Goal: Navigation & Orientation: Find specific page/section

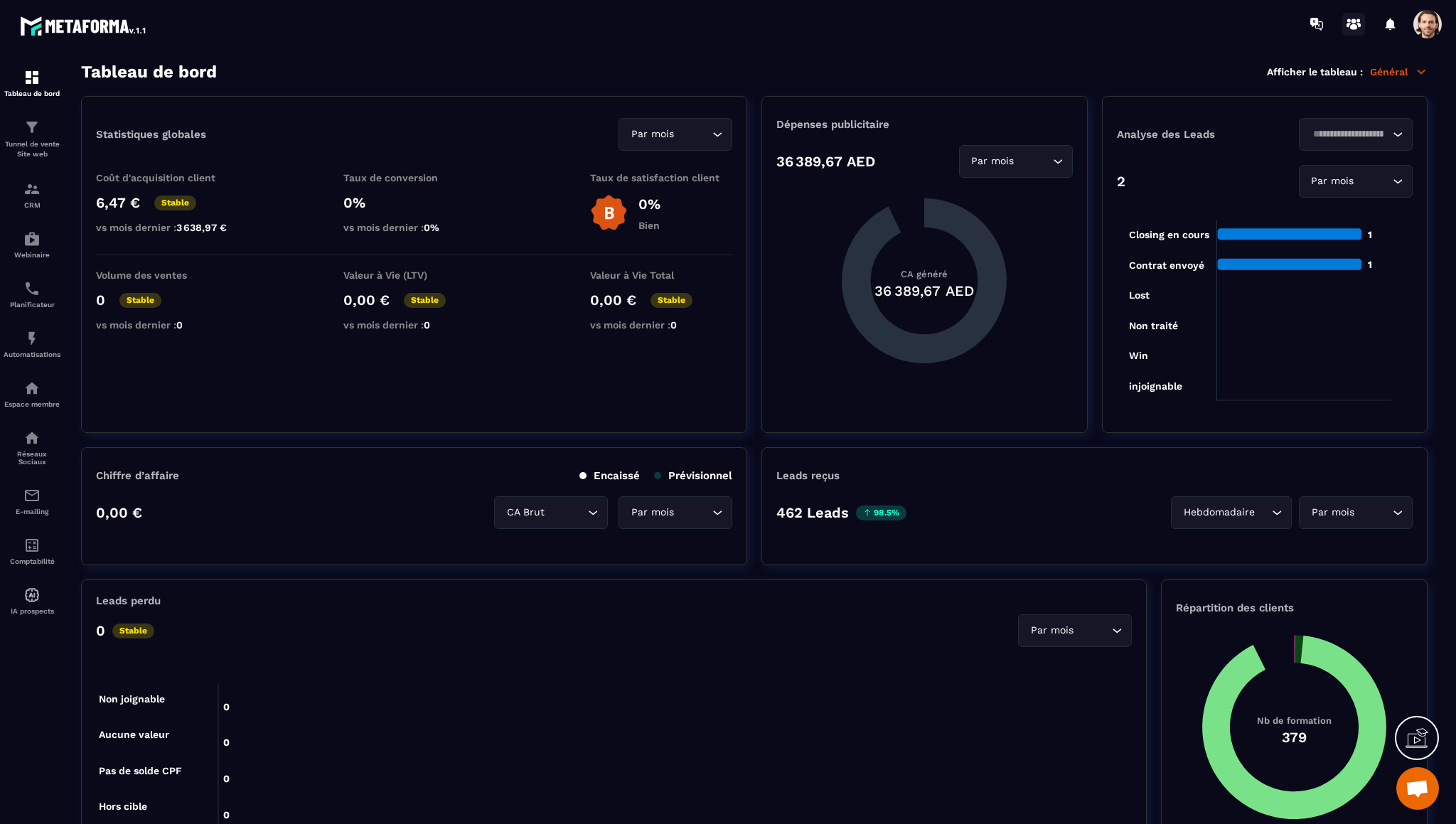
click at [1353, 23] on icon at bounding box center [1353, 24] width 23 height 23
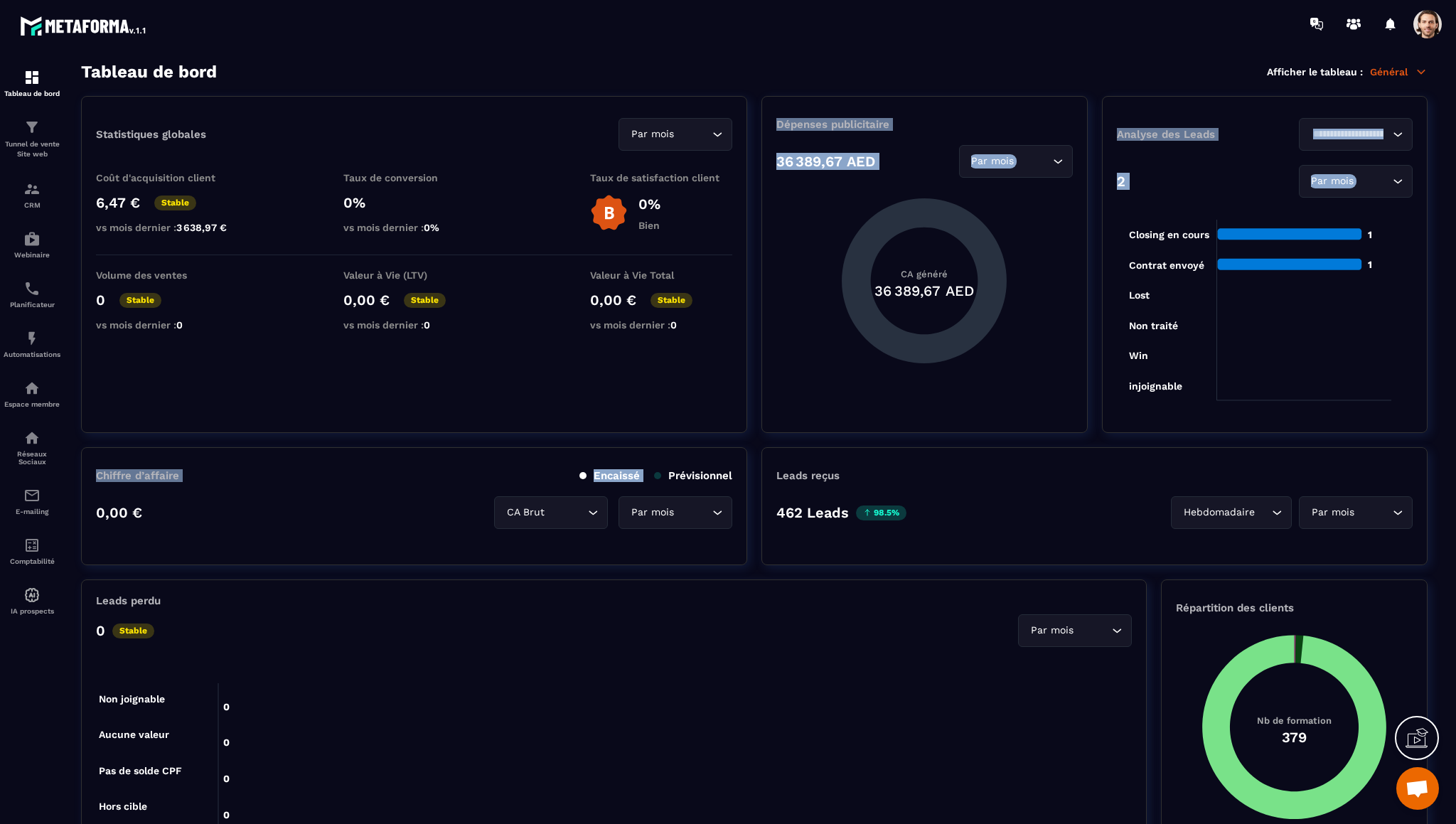
drag, startPoint x: 745, startPoint y: 431, endPoint x: 736, endPoint y: 435, distance: 9.8
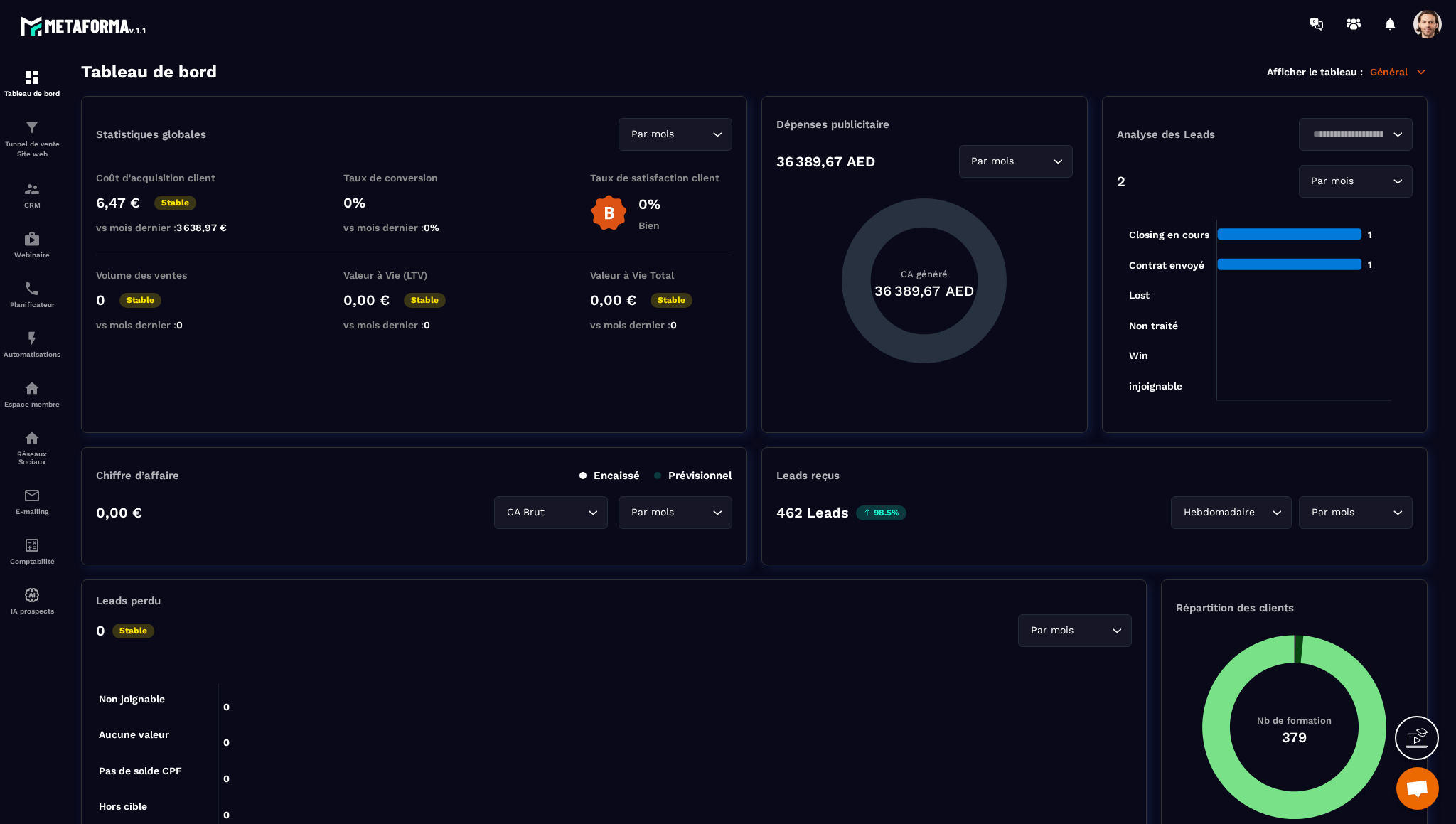
click at [652, 270] on p "Valeur à Vie Total" at bounding box center [661, 275] width 142 height 11
click at [569, 510] on input "Search for option" at bounding box center [544, 512] width 81 height 16
click at [693, 508] on input "Search for option" at bounding box center [669, 512] width 81 height 16
click at [1323, 146] on div "Loading..." at bounding box center [1355, 134] width 114 height 32
click at [1218, 183] on div "2 Par mois Loading..." at bounding box center [1265, 181] width 296 height 32
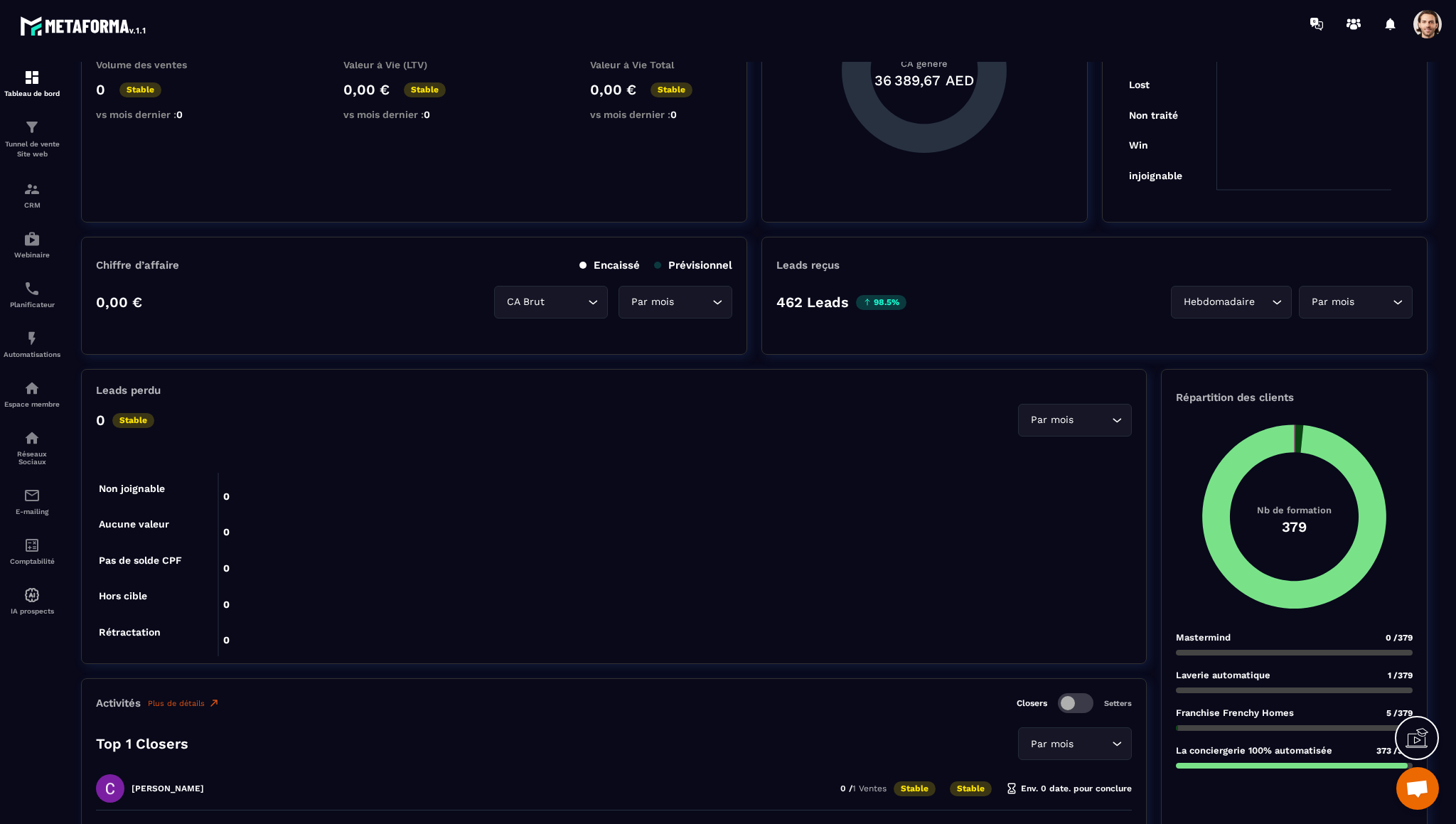
scroll to position [274, 0]
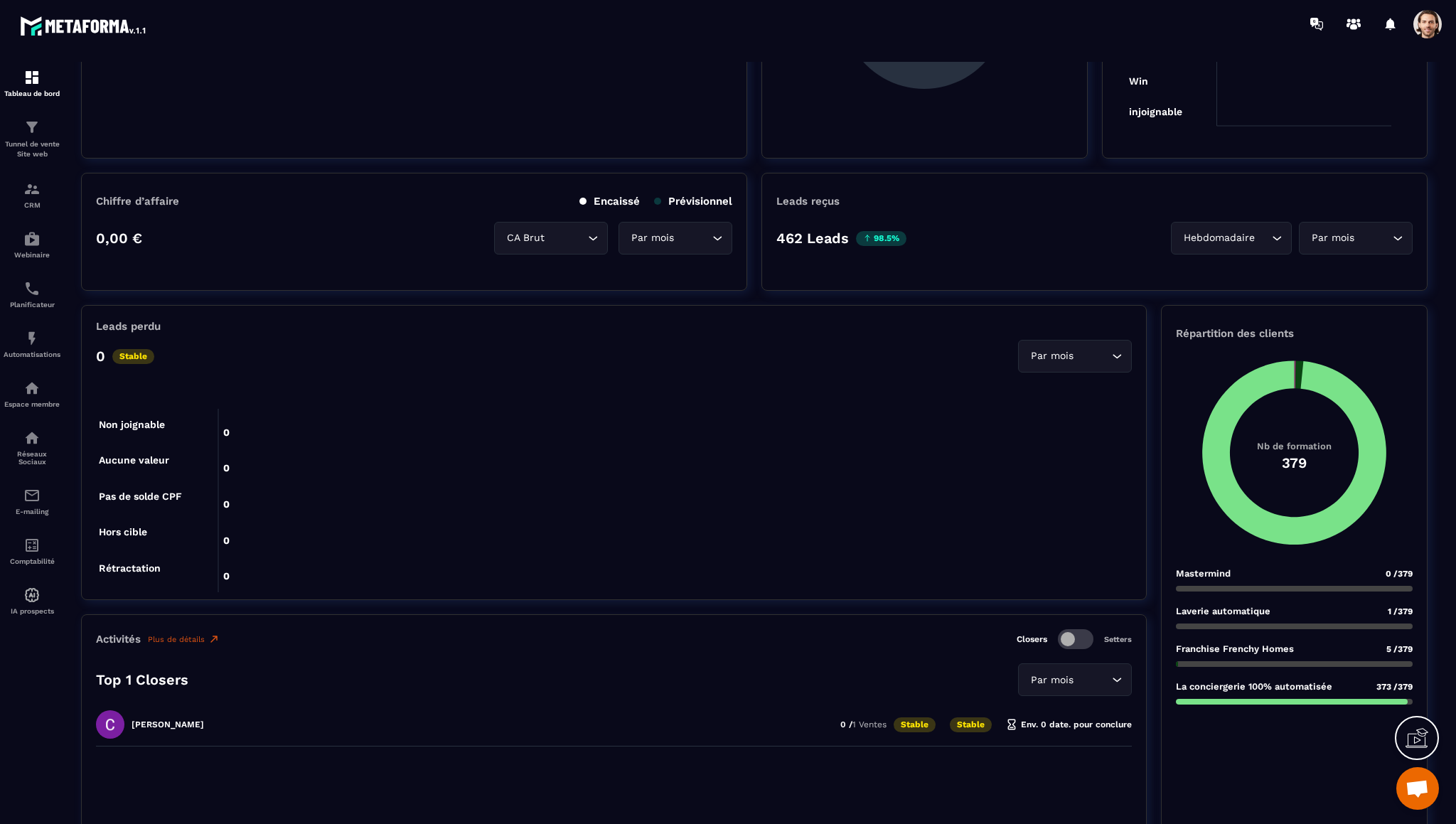
click at [1339, 212] on div "Leads reçus 462 Leads 98.5% Hebdomadaire Loading... Par mois Loading..." at bounding box center [1094, 232] width 666 height 118
drag, startPoint x: 1346, startPoint y: 224, endPoint x: 1337, endPoint y: 230, distance: 10.8
click at [1344, 226] on div "Par mois Loading..." at bounding box center [1355, 237] width 114 height 32
click at [1224, 248] on div "Hebdomadaire Loading..." at bounding box center [1232, 237] width 121 height 32
click at [1107, 251] on div "462 Leads 98.5% Hebdomadaire Loading... Jours Hebdomadaire Par mois Loading..." at bounding box center [1094, 237] width 637 height 32
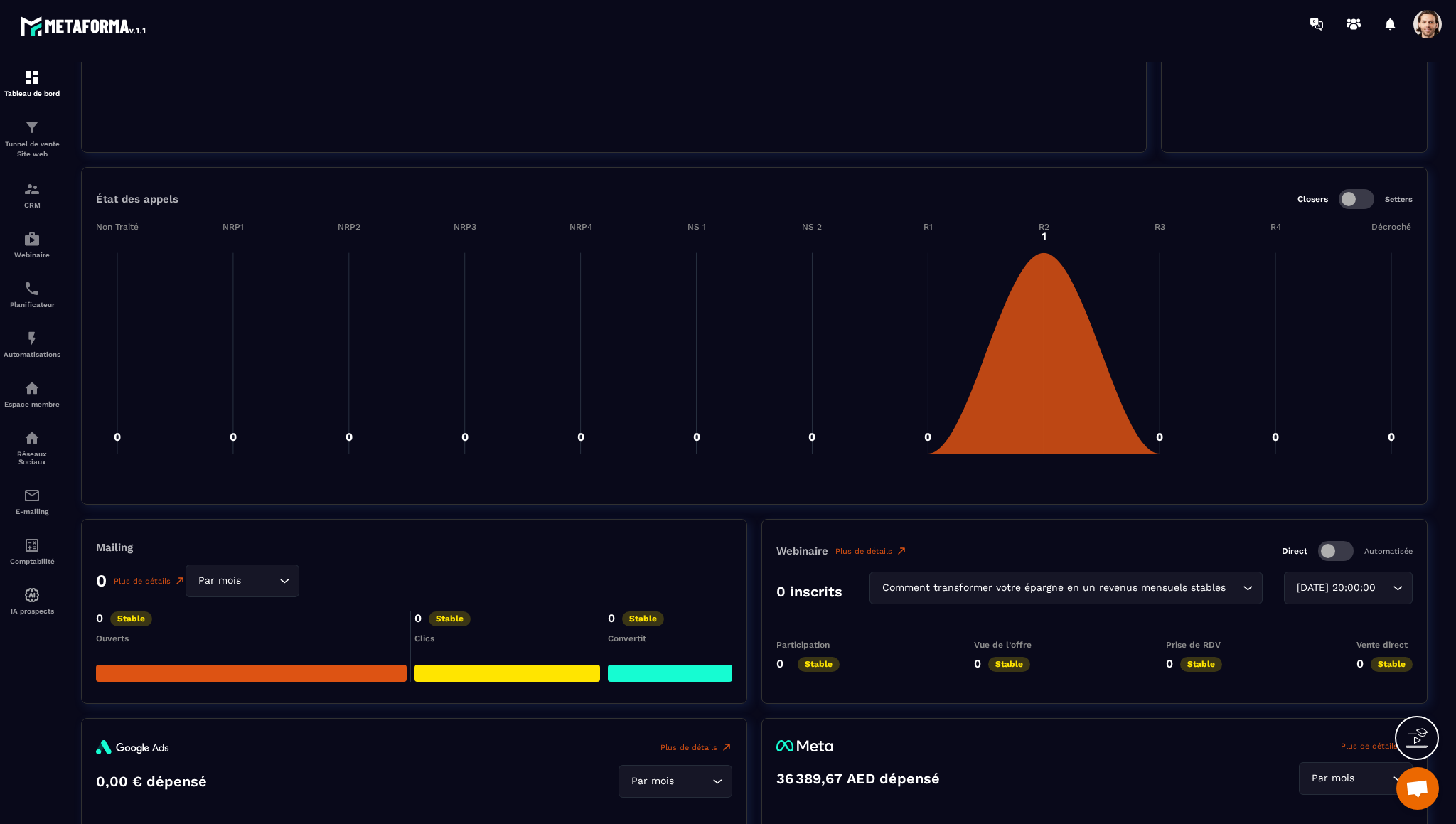
scroll to position [952, 0]
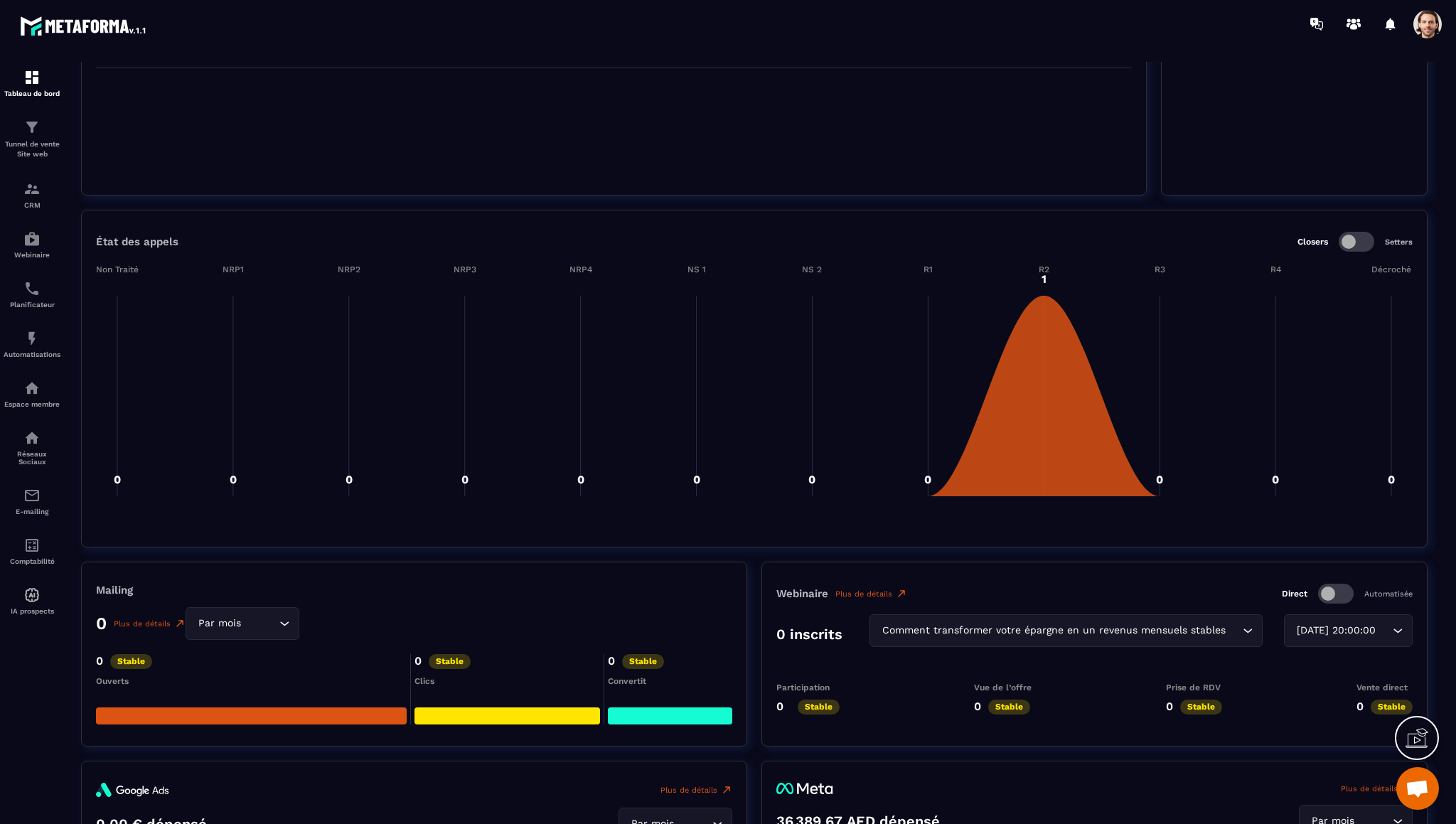
click at [1438, 32] on span at bounding box center [1427, 24] width 29 height 29
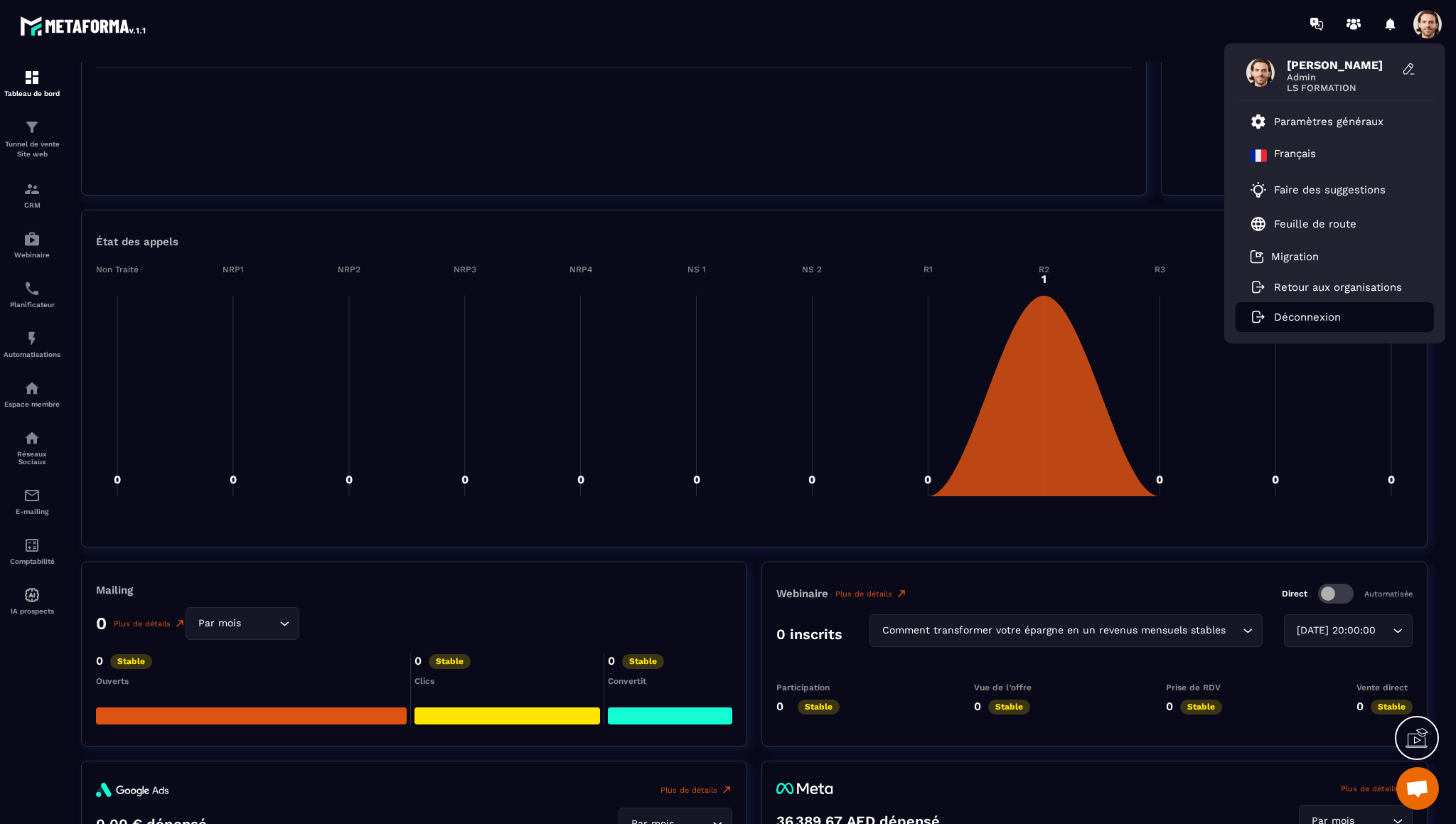
click at [1377, 316] on li "Déconnexion" at bounding box center [1335, 317] width 199 height 30
